Goal: Information Seeking & Learning: Find specific fact

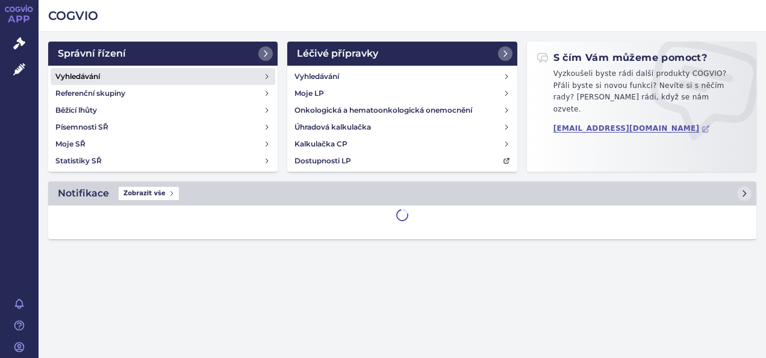
click at [132, 77] on link "Vyhledávání" at bounding box center [163, 76] width 225 height 17
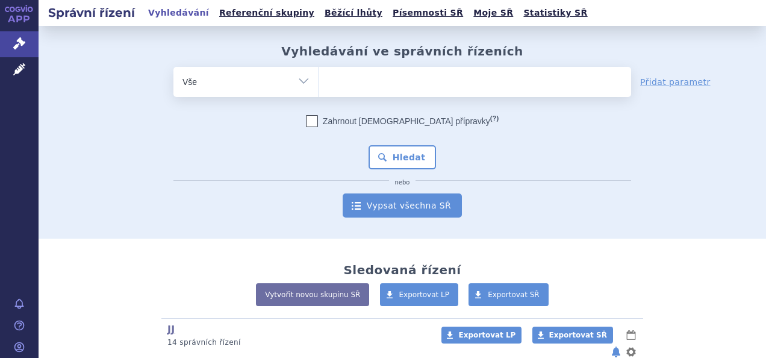
click at [377, 200] on link "Vypsat všechna SŘ" at bounding box center [402, 205] width 119 height 24
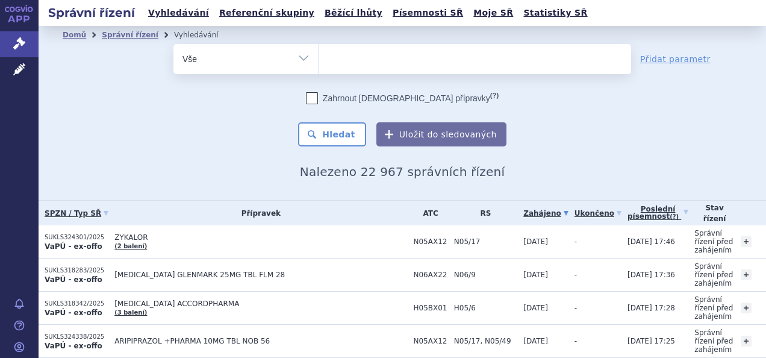
scroll to position [92, 0]
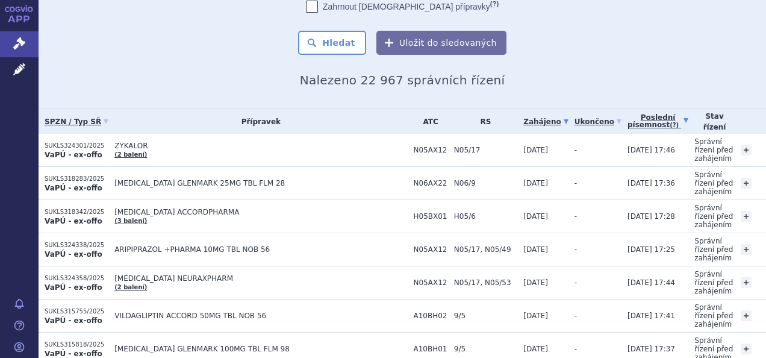
click at [628, 116] on link "Poslední písemnost (?)" at bounding box center [658, 121] width 61 height 25
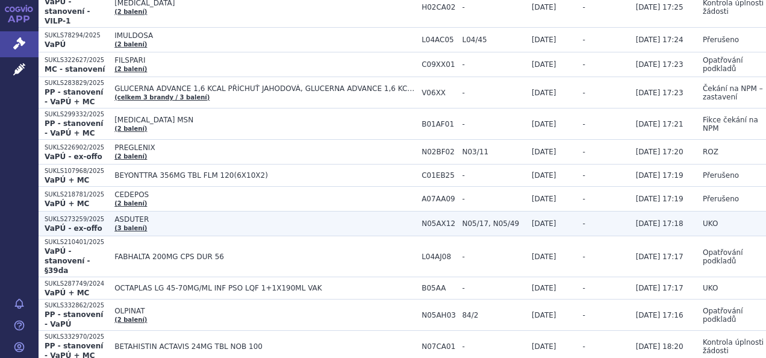
scroll to position [725, 0]
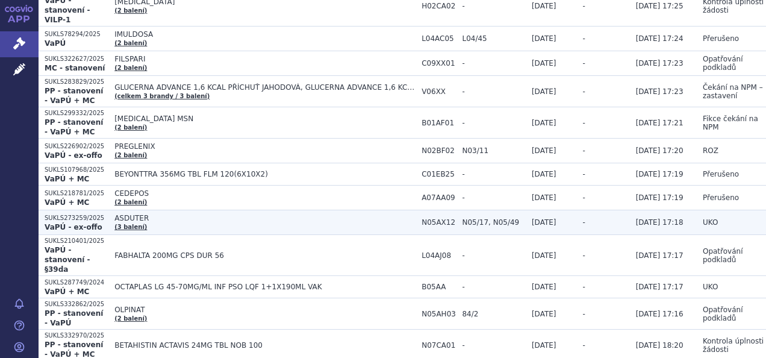
click at [250, 235] on td "FABHALTA 200MG CPS DUR 56" at bounding box center [261, 255] width 307 height 41
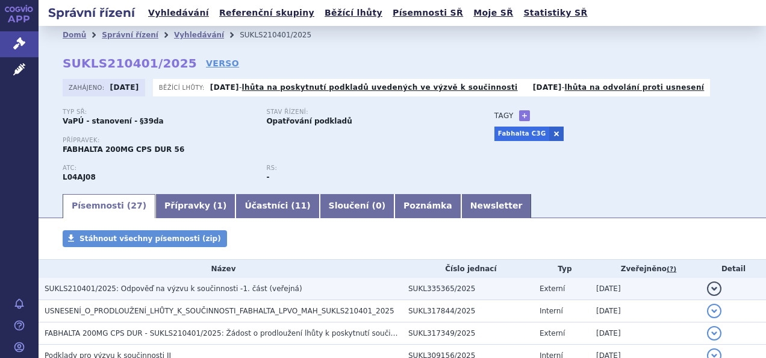
click at [169, 289] on span "SUKLS210401/2025: Odpověď na výzvu k součinnosti -1. část (veřejná)" at bounding box center [174, 288] width 258 height 8
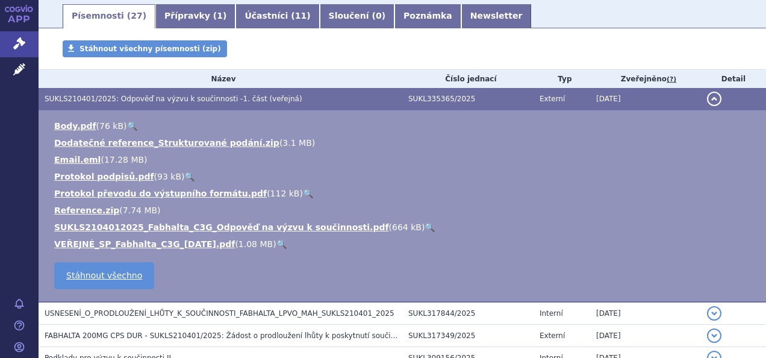
scroll to position [190, 0]
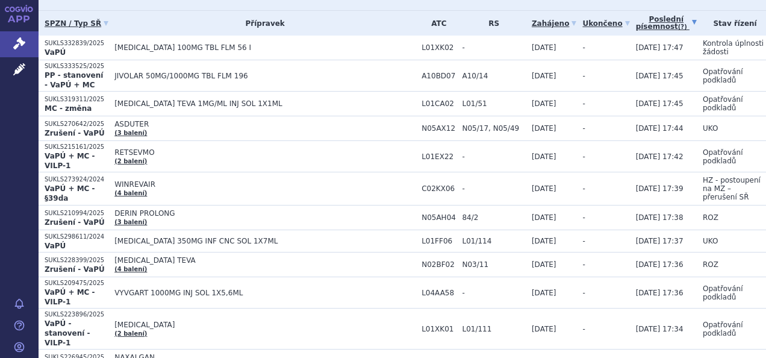
scroll to position [190, 0]
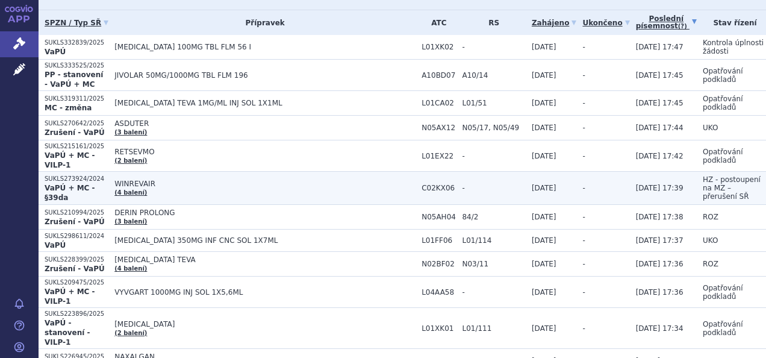
click at [139, 187] on td "WINREVAIR (4 balení)" at bounding box center [261, 188] width 307 height 33
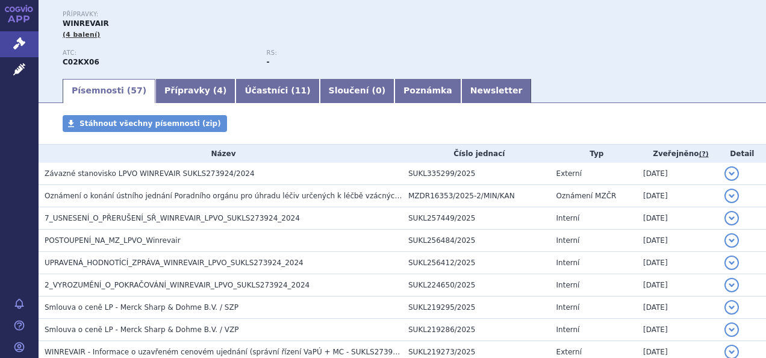
scroll to position [129, 0]
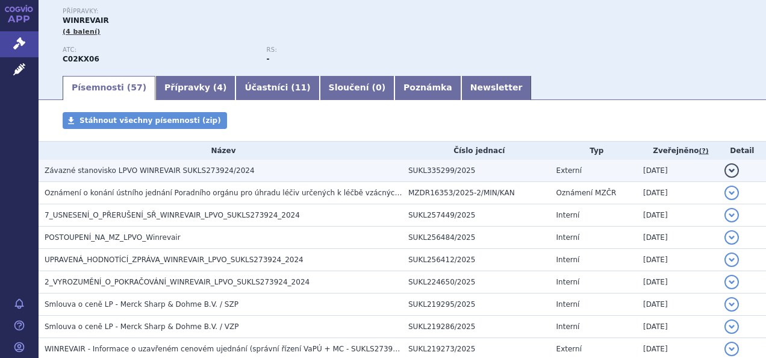
click at [153, 175] on span "Závazné stanovisko LPVO WINREVAIR SUKLS273924/2024" at bounding box center [150, 170] width 210 height 8
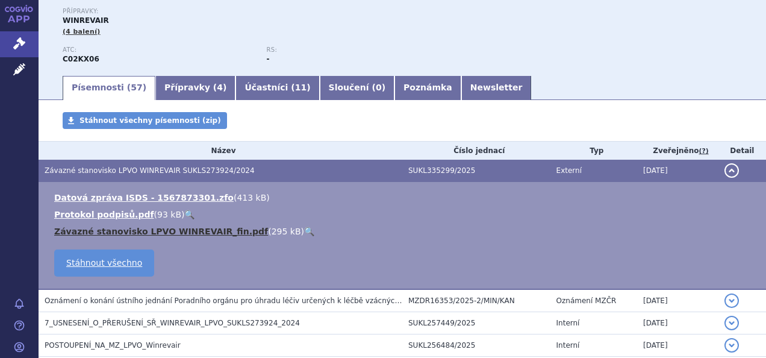
click at [165, 231] on link "Závazné stanovisko LPVO WINREVAIR_fin.pdf" at bounding box center [161, 232] width 214 height 10
